Goal: Communication & Community: Answer question/provide support

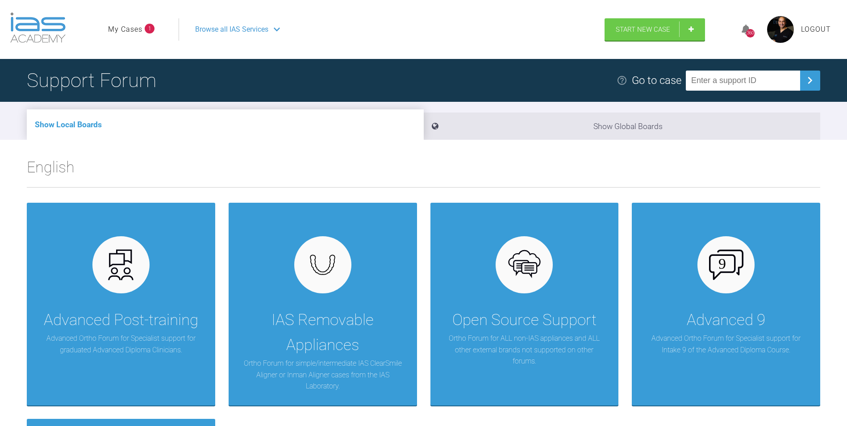
click at [134, 27] on link "My Cases" at bounding box center [125, 30] width 34 height 12
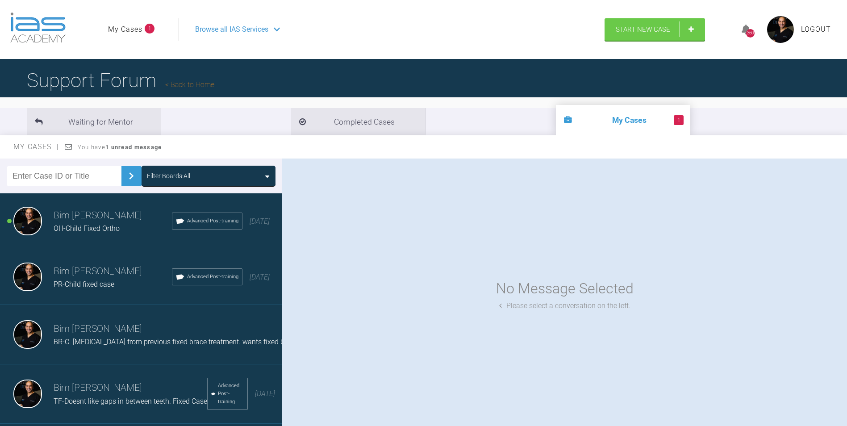
click at [100, 226] on span "OH-Child Fixed Ortho" at bounding box center [87, 228] width 66 height 8
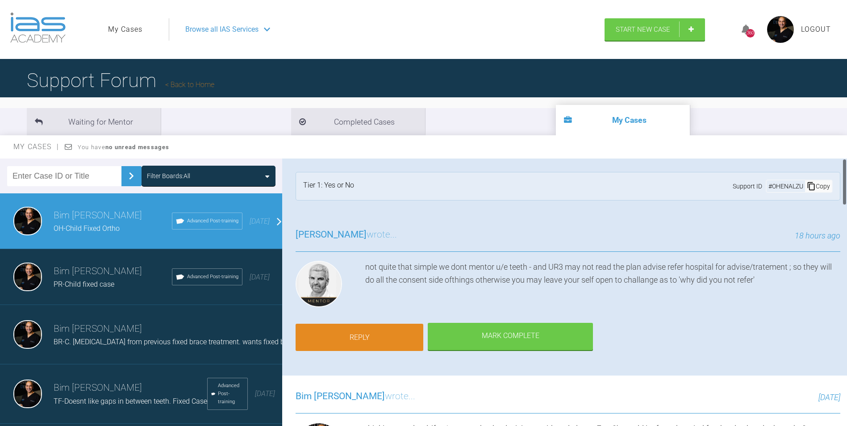
click at [386, 338] on link "Reply" at bounding box center [360, 338] width 128 height 28
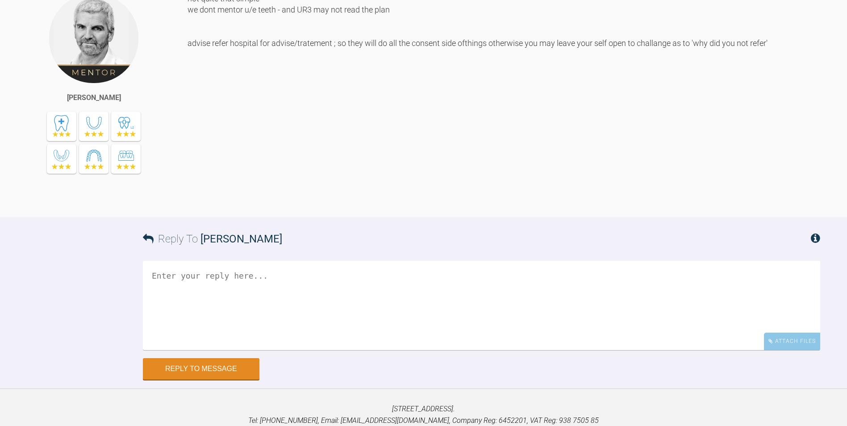
scroll to position [2977, 0]
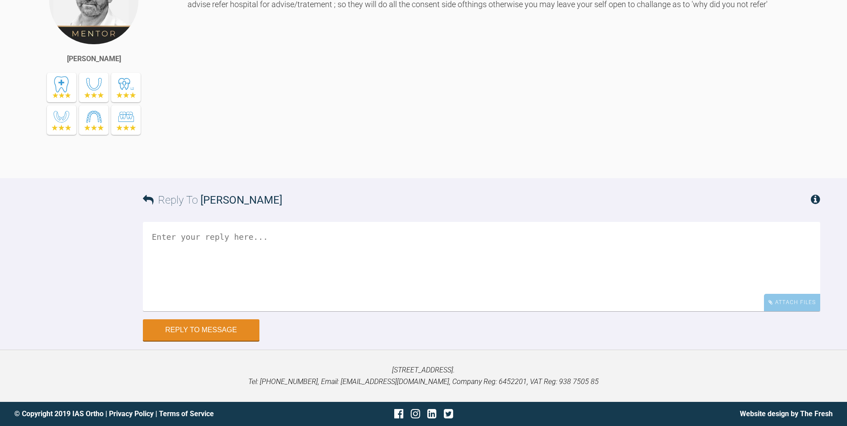
click at [255, 311] on textarea at bounding box center [481, 266] width 677 height 89
click at [277, 295] on textarea "no probs-have advised [PERSON_NAME] hopefully her brothers case will be" at bounding box center [481, 266] width 677 height 89
click at [349, 297] on textarea "no probs-have advised [PERSON_NAME] hopefully her brothers case I will be" at bounding box center [481, 266] width 677 height 89
click at [325, 293] on textarea "no probs-have advised mum hopefully her brothers case I will be ale to [GEOGRAP…" at bounding box center [481, 266] width 677 height 89
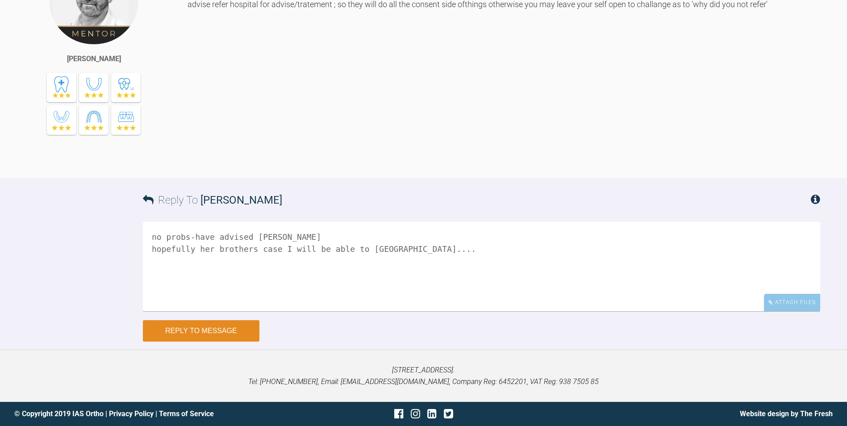
type textarea "no probs-have advised [PERSON_NAME] hopefully her brothers case I will be able …"
click at [240, 342] on button "Reply to Message" at bounding box center [201, 330] width 117 height 21
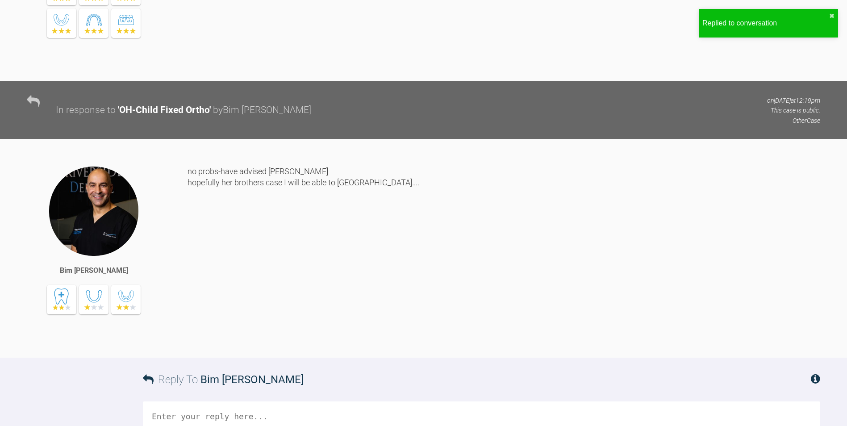
scroll to position [2851, 0]
